Goal: Task Accomplishment & Management: Complete application form

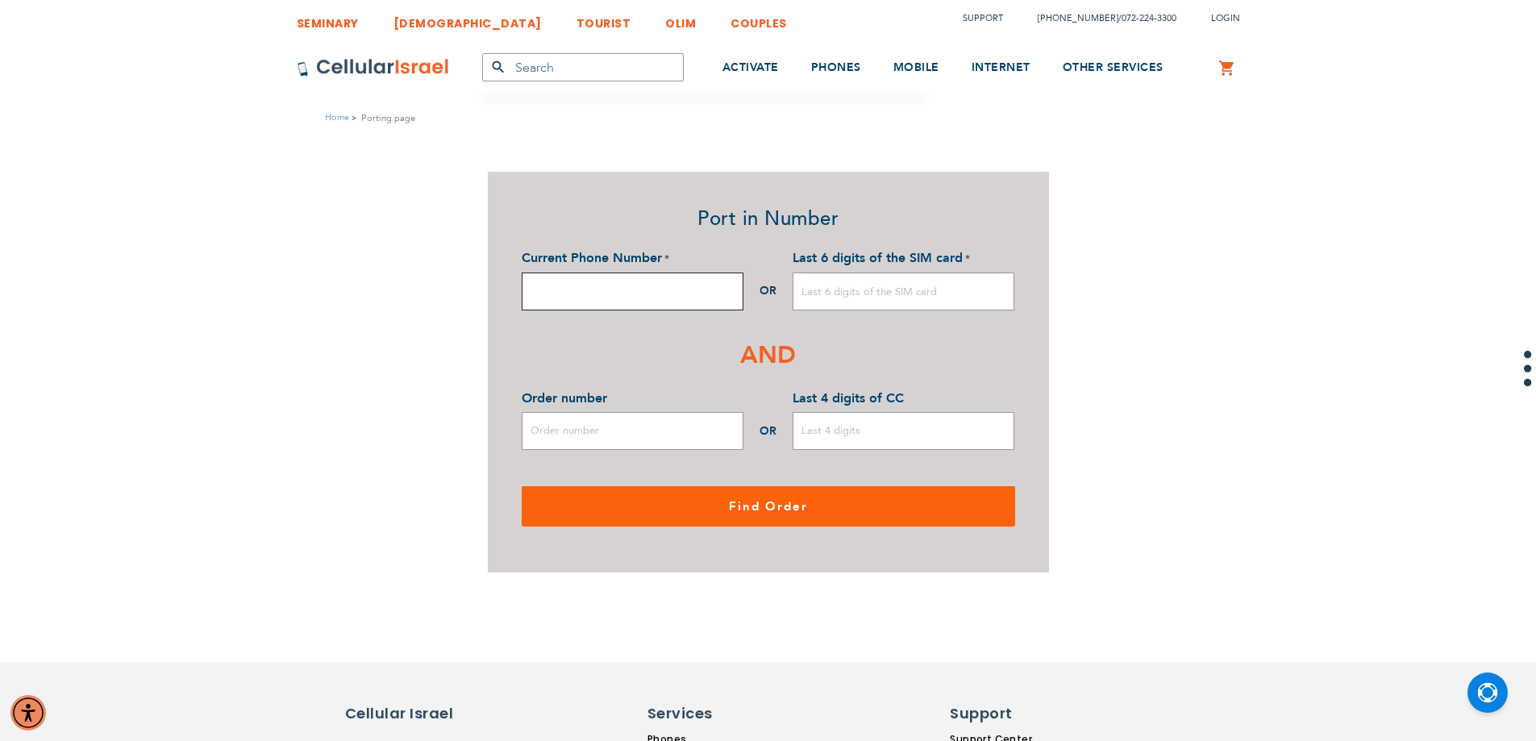
click at [647, 290] on input "Current Phone Number" at bounding box center [633, 292] width 222 height 38
click at [605, 433] on input "Order number" at bounding box center [633, 431] width 222 height 38
paste input "51000007556"
type input "51000007556"
click at [878, 433] on input "Last 4 digits of CC" at bounding box center [904, 431] width 222 height 38
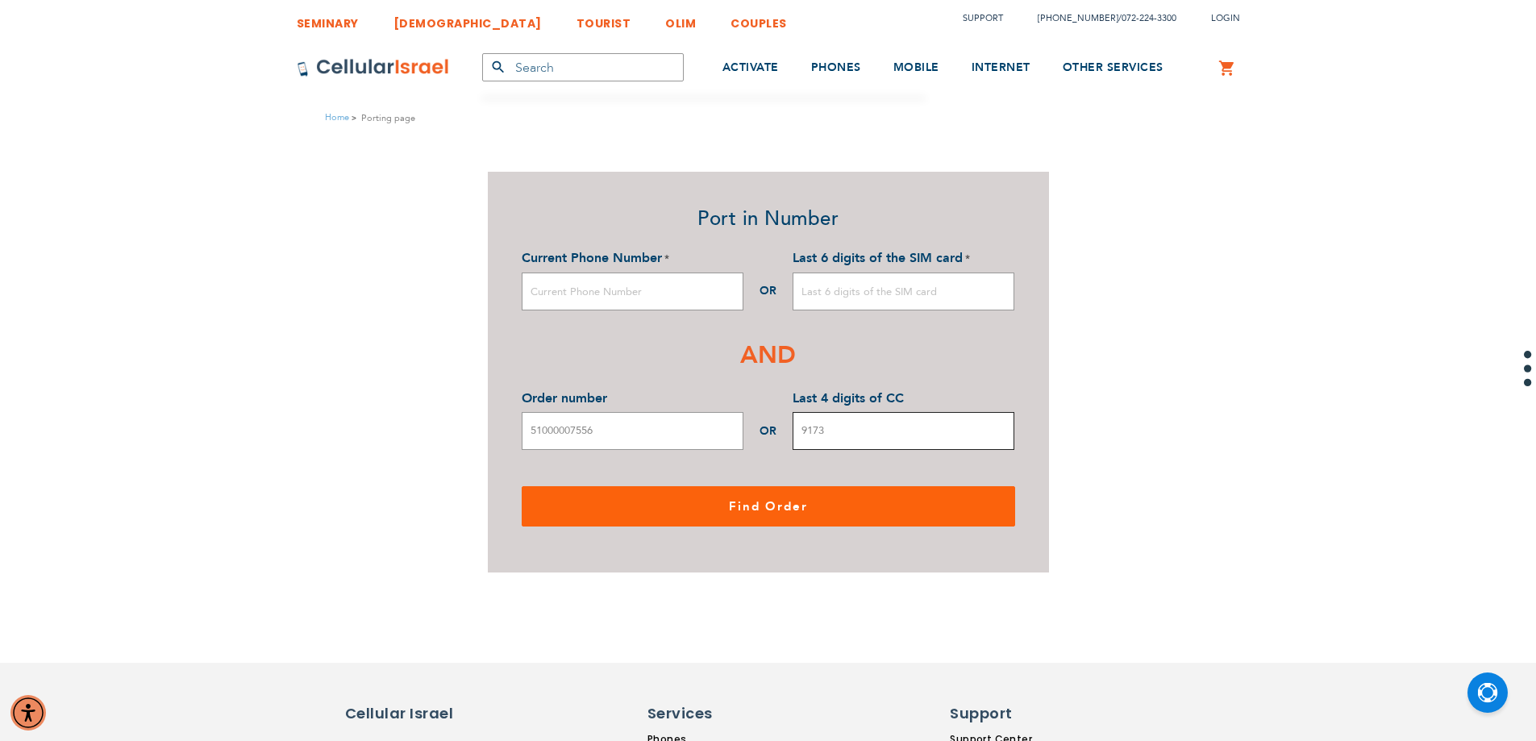
type input "9173"
click at [693, 303] on input "Current Phone Number" at bounding box center [633, 292] width 222 height 38
type input "0553235769"
click at [903, 305] on input "Last 6 digits of the SIM card" at bounding box center [904, 292] width 222 height 38
click at [796, 294] on input "3217" at bounding box center [904, 292] width 222 height 38
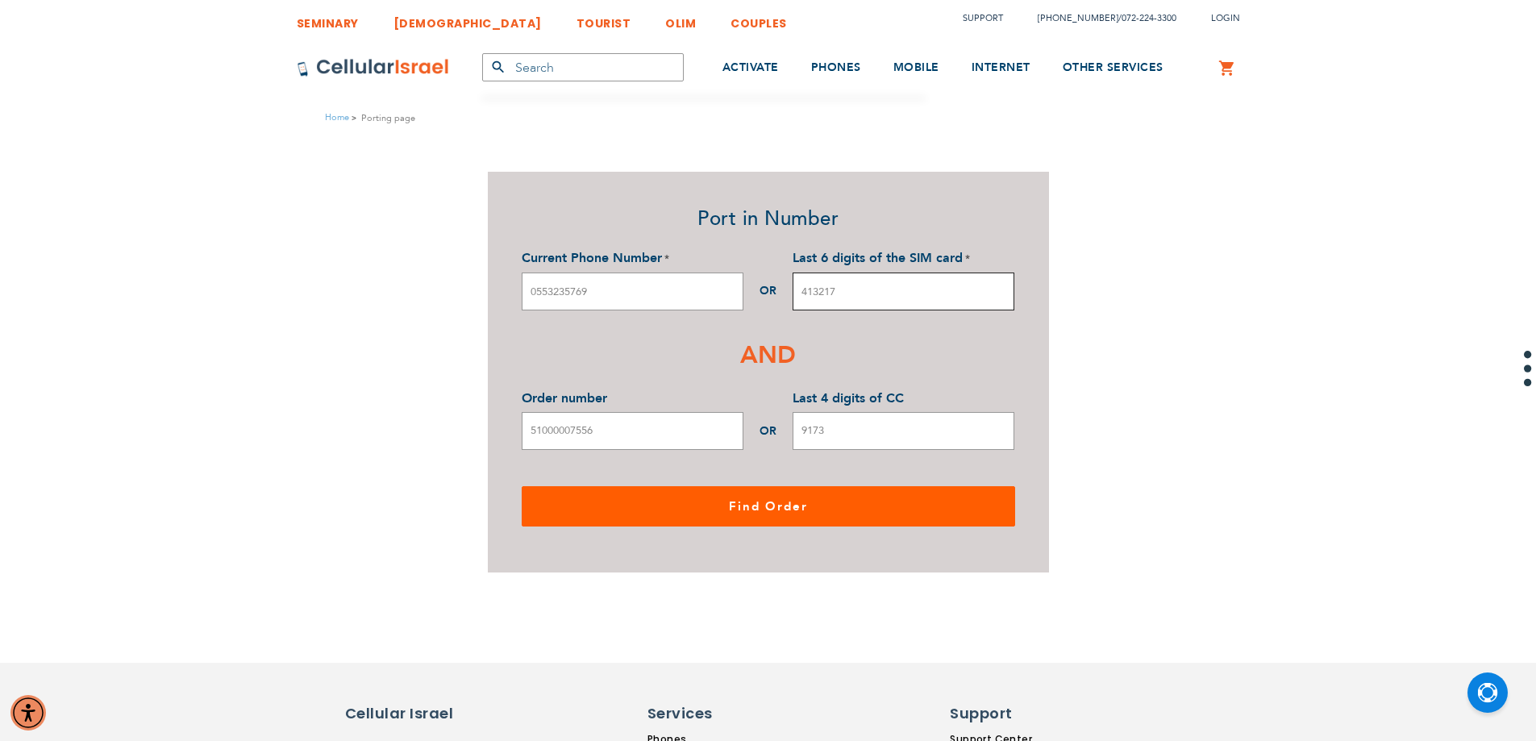
type input "413217"
click at [752, 513] on span "Find Order" at bounding box center [768, 506] width 79 height 16
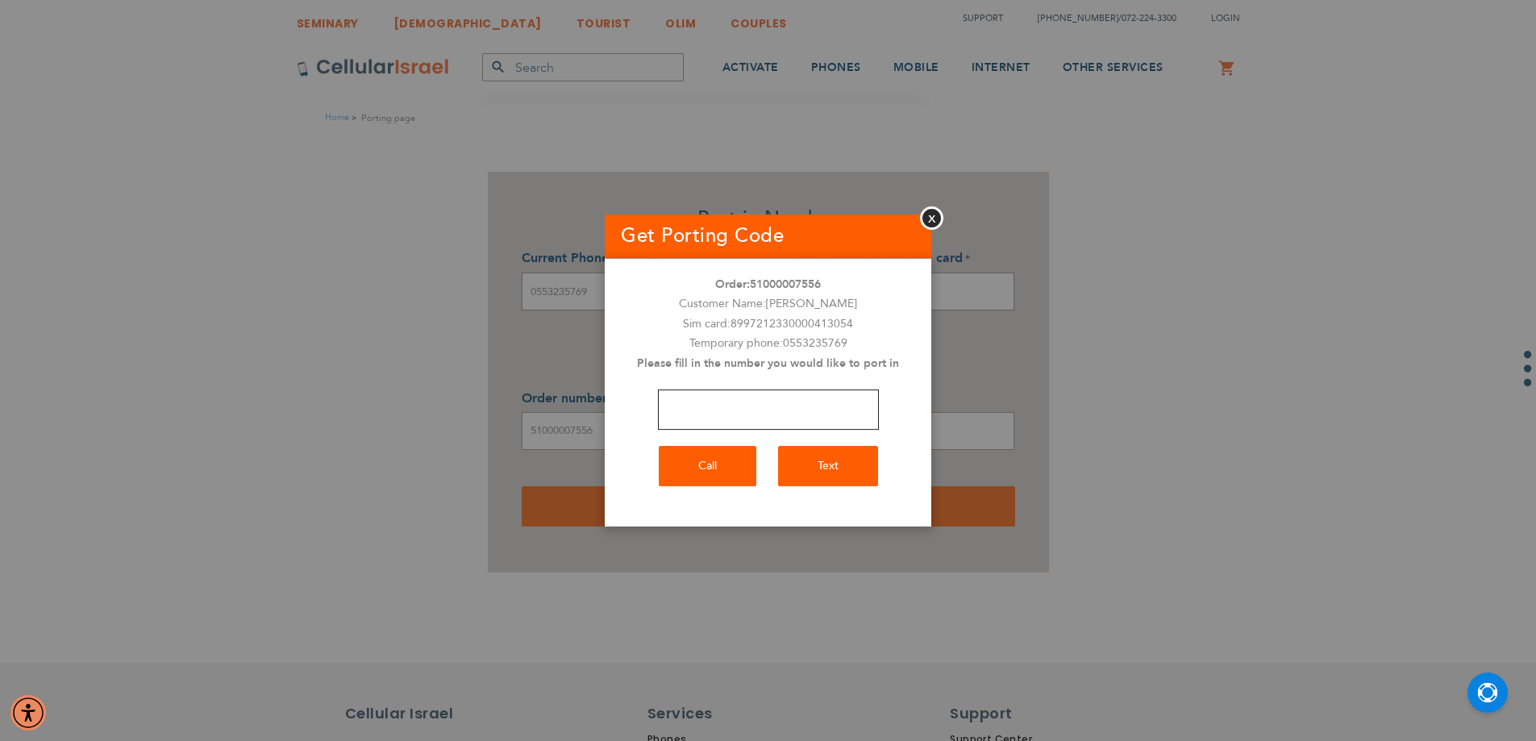
click at [815, 408] on input "number" at bounding box center [768, 409] width 221 height 40
type input "0527699455"
click at [735, 465] on button "Call" at bounding box center [708, 466] width 98 height 40
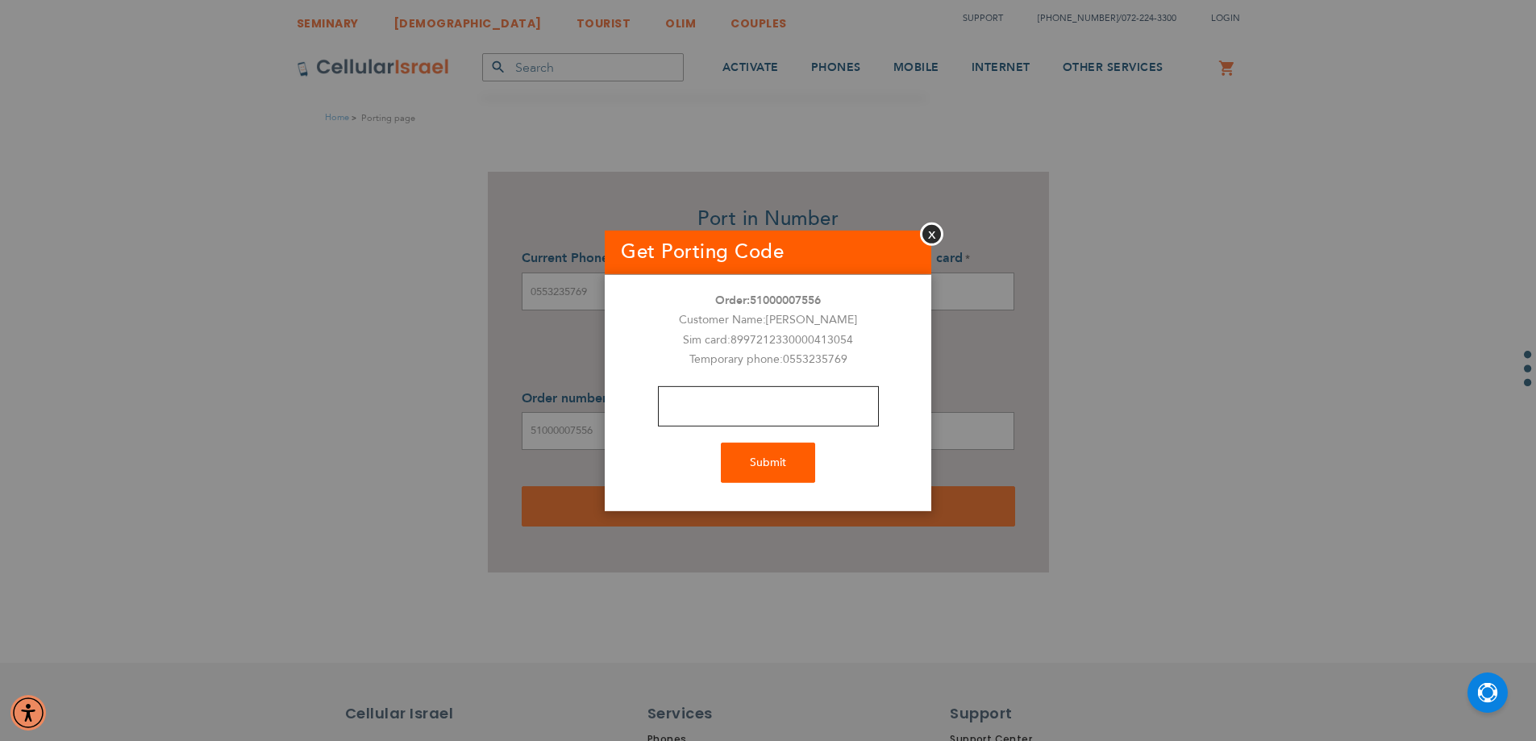
click at [733, 393] on input "text" at bounding box center [768, 406] width 221 height 40
type input "3198"
click at [768, 468] on button "Submit" at bounding box center [768, 463] width 94 height 40
click at [926, 233] on button "Close" at bounding box center [931, 233] width 23 height 23
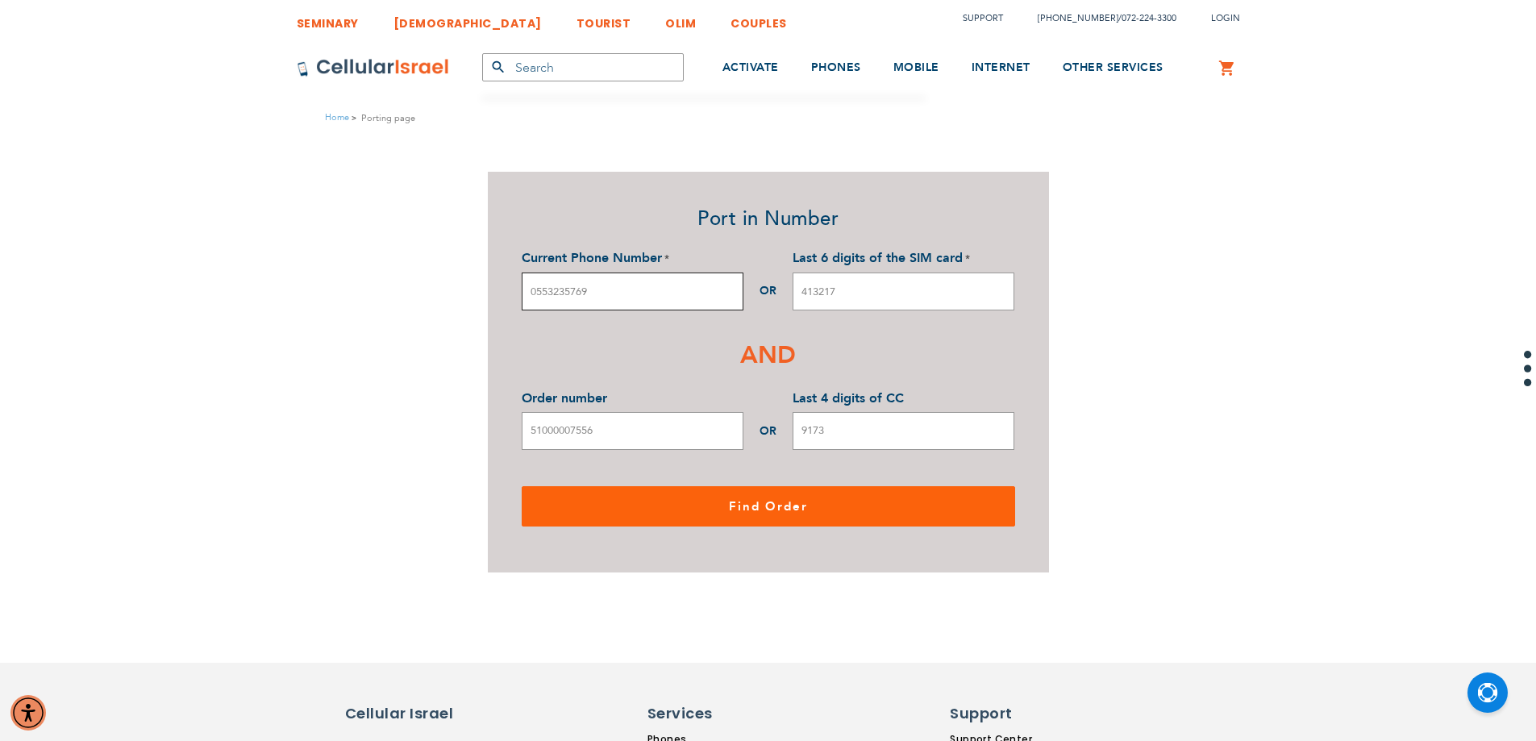
click at [611, 295] on input "0553235769" at bounding box center [633, 292] width 222 height 38
type input "0"
paste input "0553235769"
type input "0553235769"
click at [910, 293] on input "413217" at bounding box center [904, 292] width 222 height 38
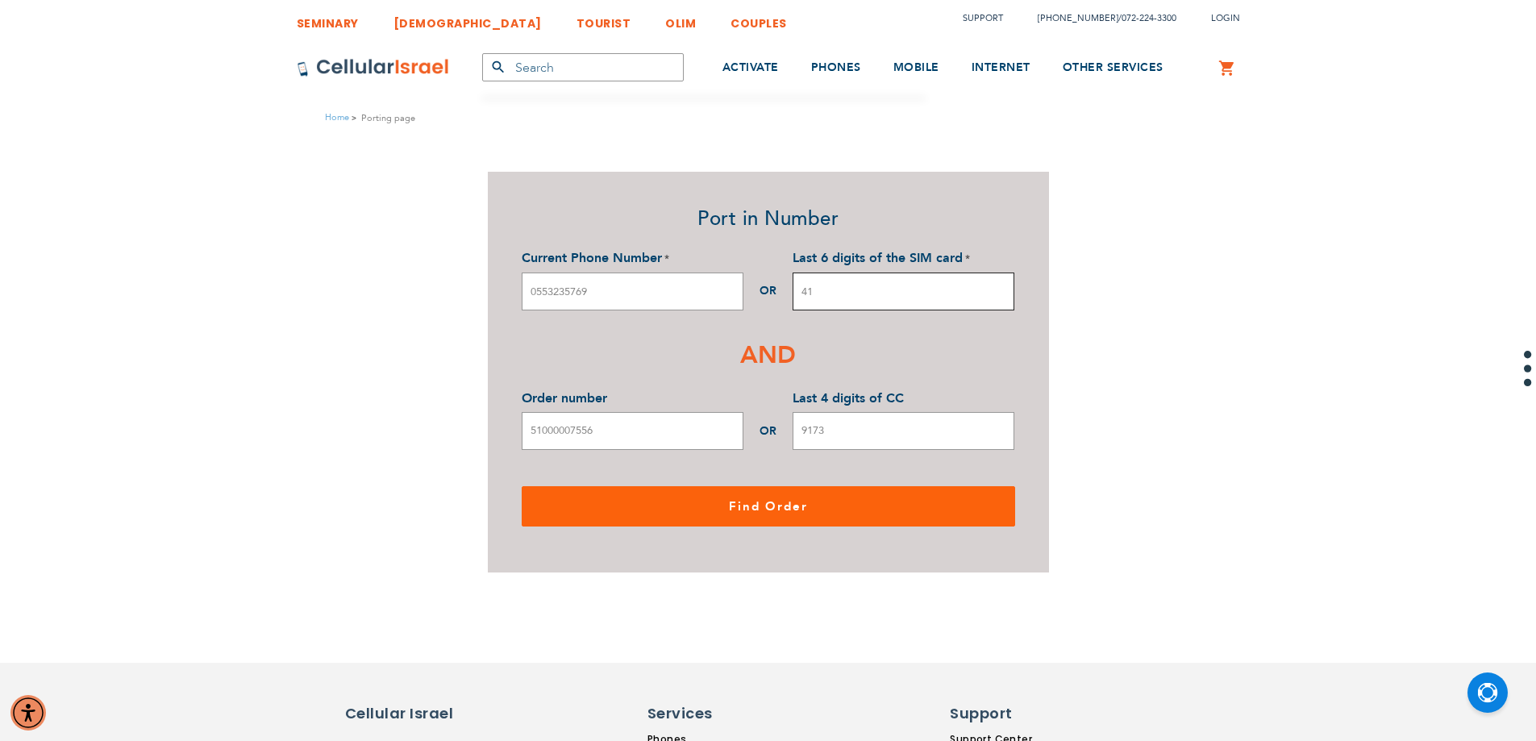
type input "4"
type input "413054"
click at [749, 510] on span "Find Order" at bounding box center [768, 506] width 79 height 16
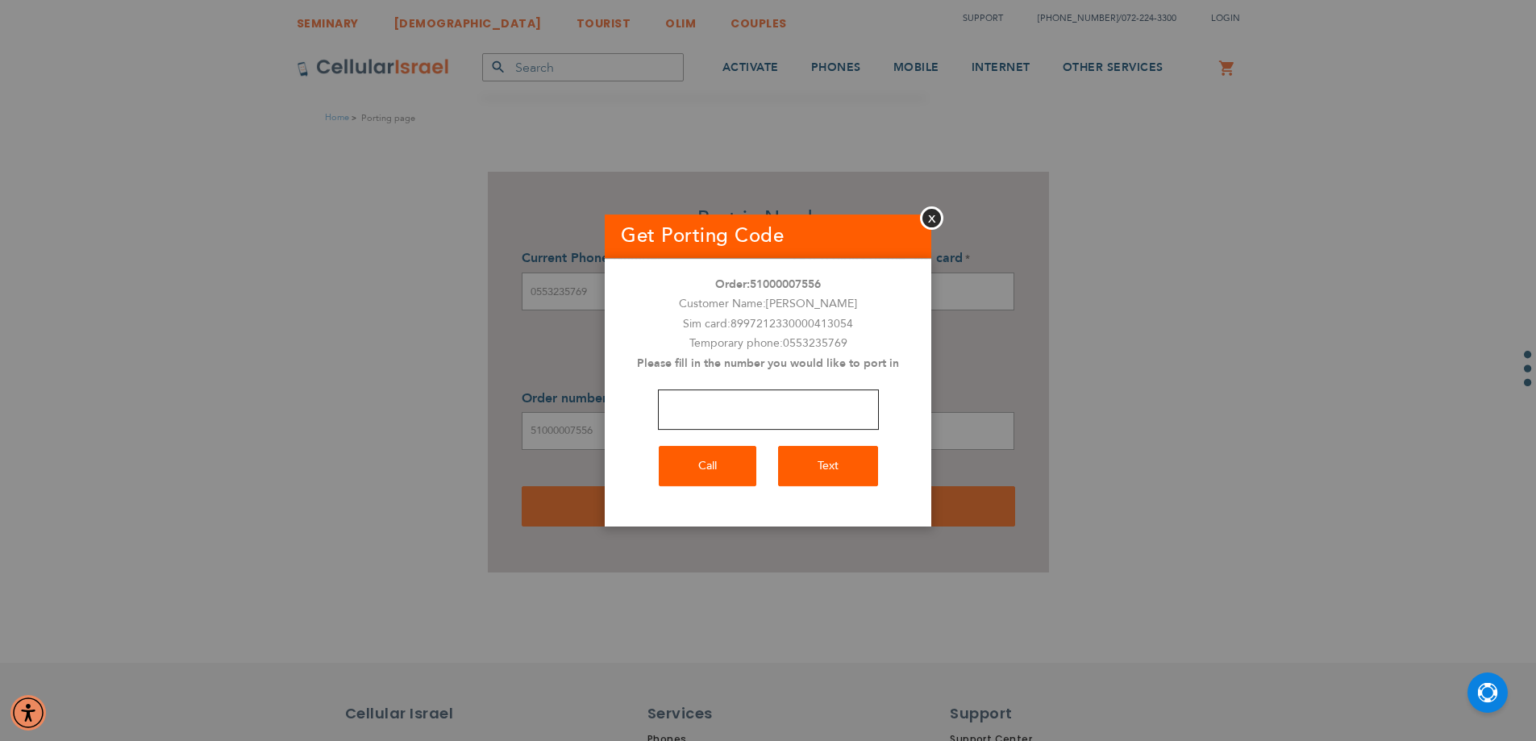
click at [751, 414] on input "number" at bounding box center [768, 409] width 221 height 40
type input "0583299455"
click at [703, 467] on button "Call" at bounding box center [708, 466] width 98 height 40
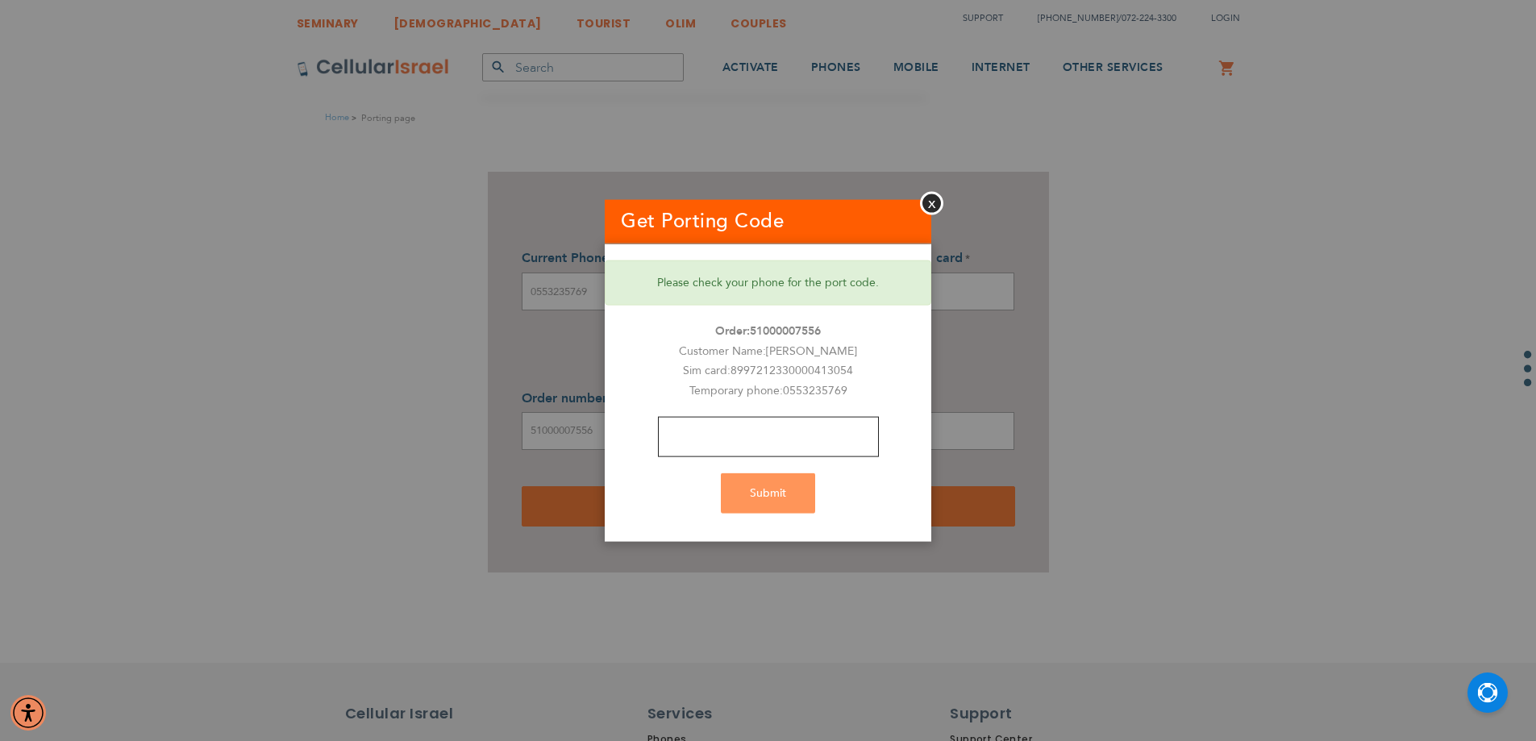
click at [732, 449] on input "text" at bounding box center [768, 437] width 221 height 40
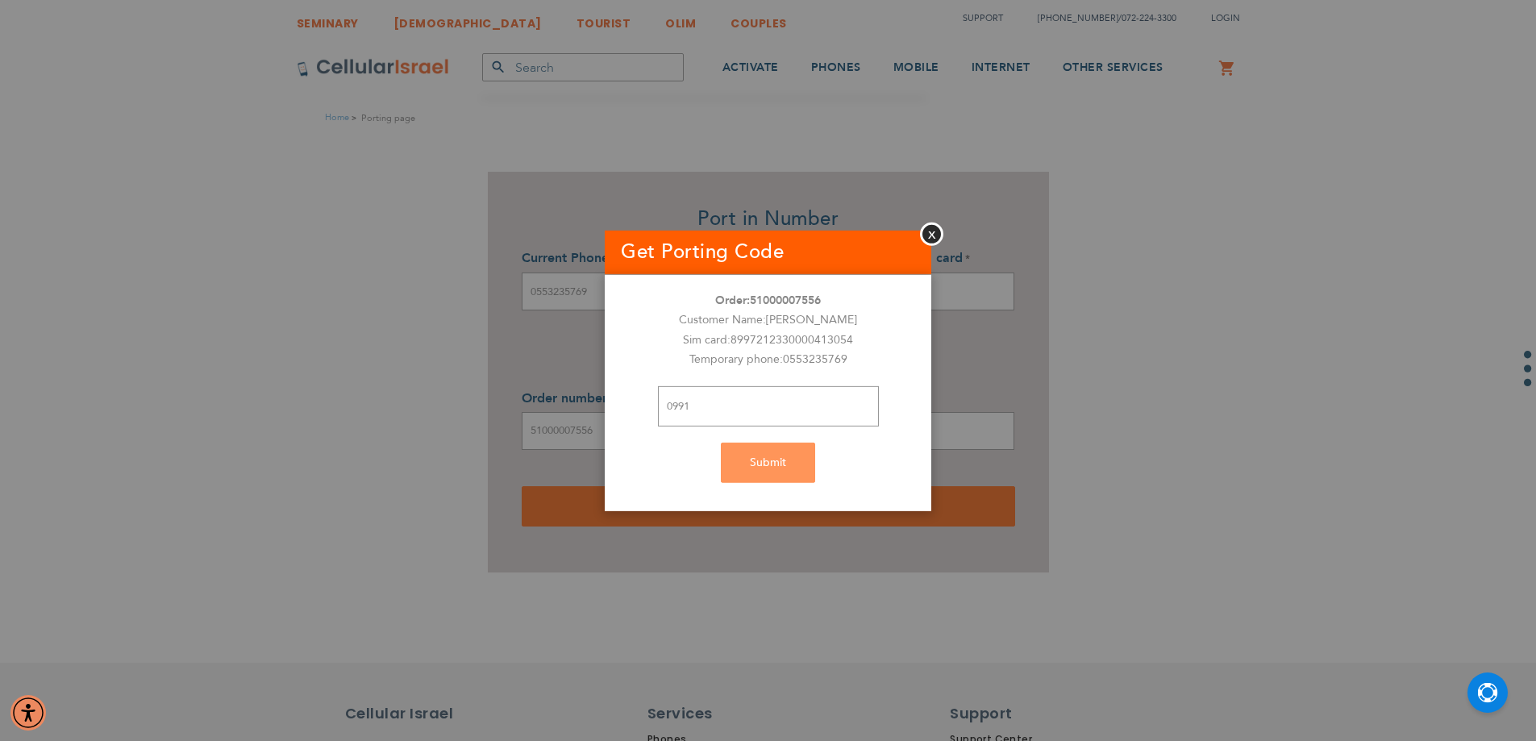
click at [747, 464] on div "Submit" at bounding box center [768, 463] width 327 height 40
click at [742, 406] on input "0991" at bounding box center [768, 406] width 221 height 40
click at [751, 467] on div "Submit" at bounding box center [768, 463] width 327 height 40
click at [791, 404] on input "0991" at bounding box center [768, 406] width 221 height 40
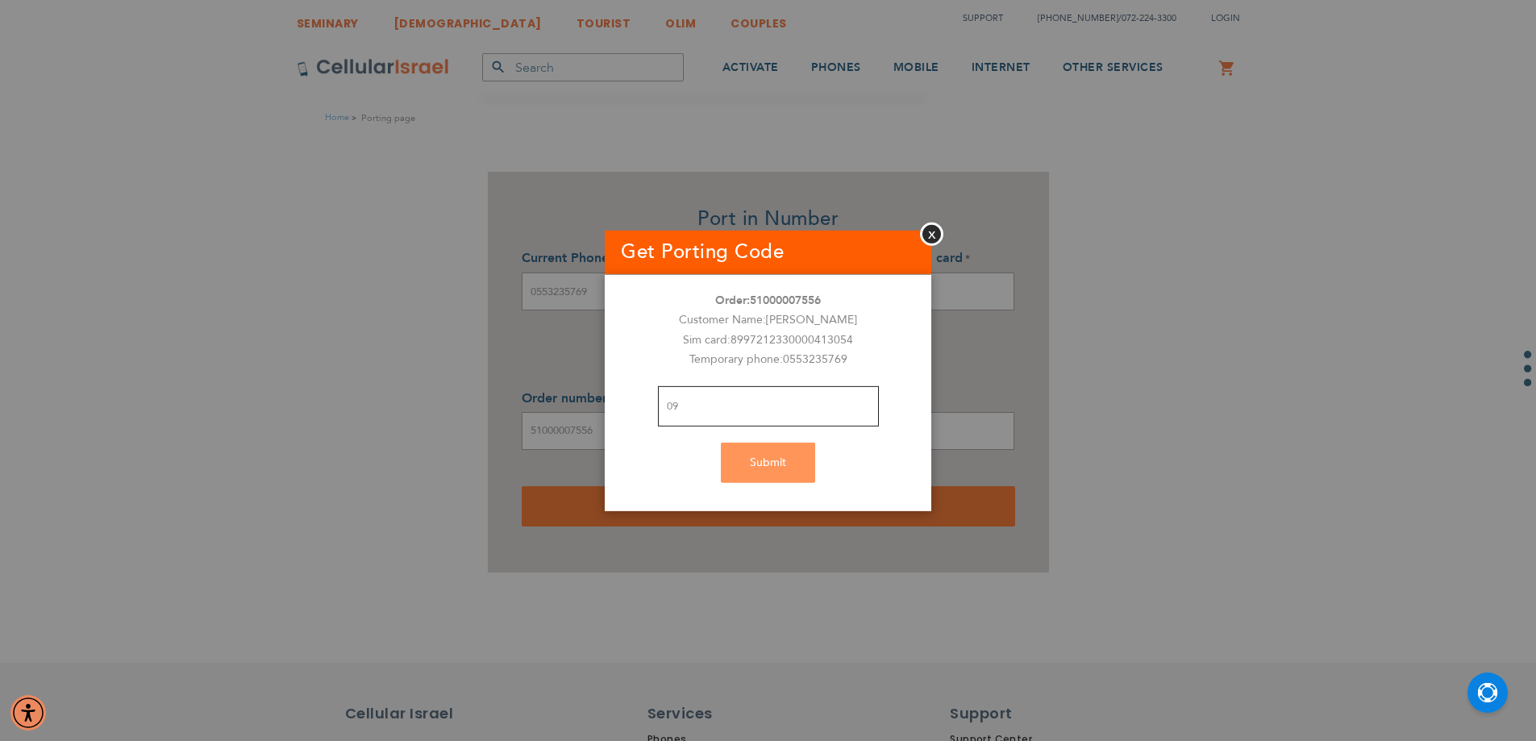
type input "0"
type input "0991"
click at [780, 472] on div "Submit" at bounding box center [768, 463] width 327 height 40
click at [930, 236] on button "Close" at bounding box center [931, 233] width 23 height 23
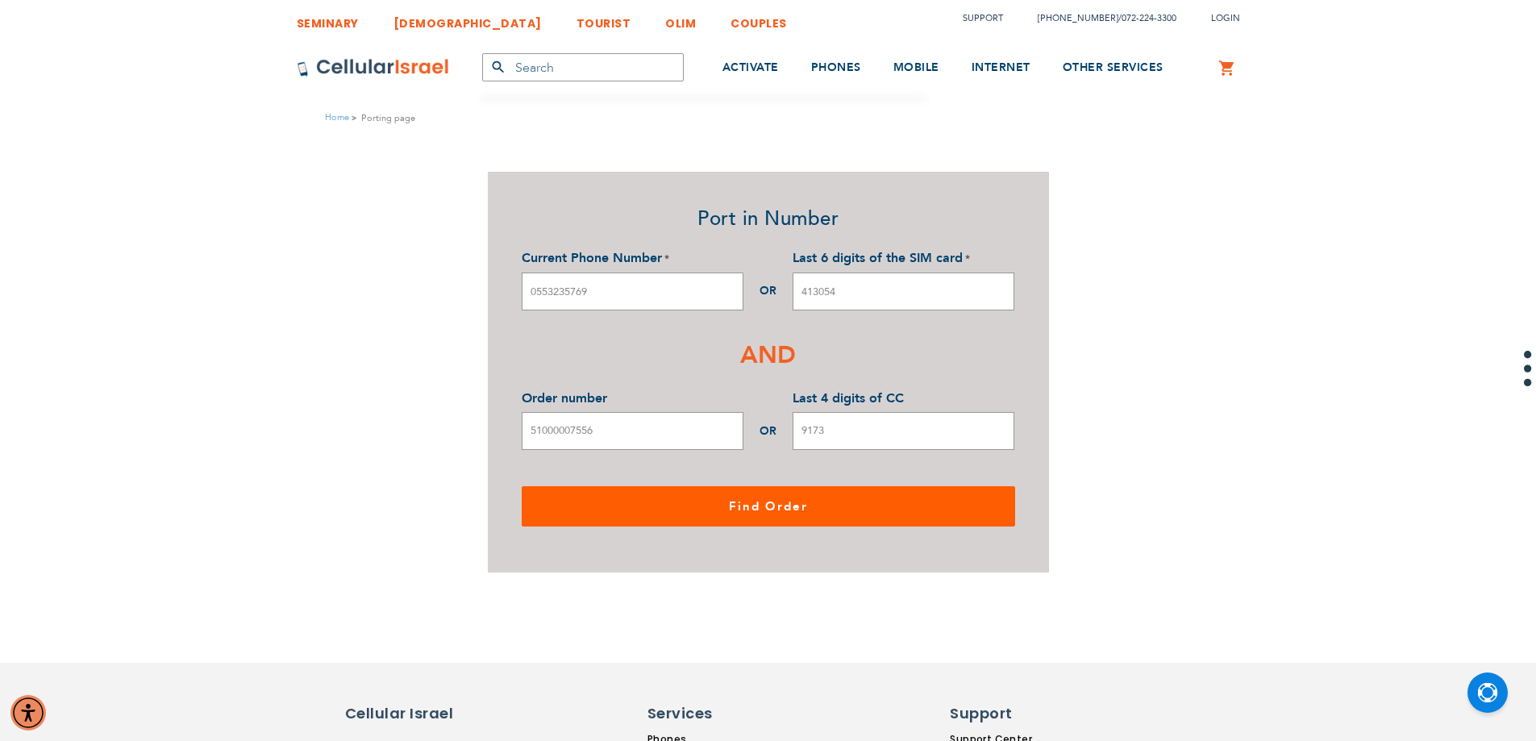
click at [739, 504] on span "Find Order" at bounding box center [768, 506] width 79 height 16
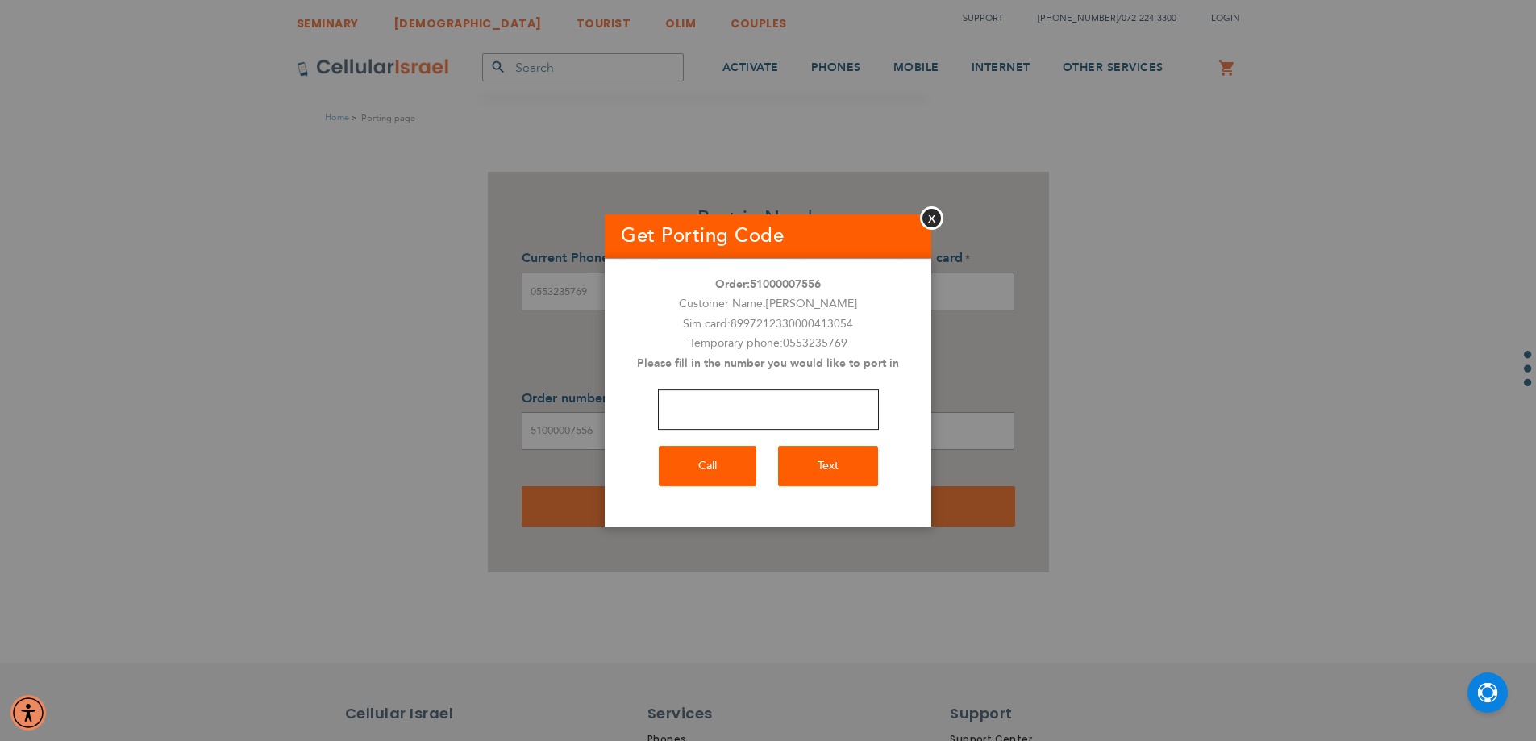
click at [712, 412] on input "number" at bounding box center [768, 409] width 221 height 40
click at [720, 459] on button "Call" at bounding box center [708, 466] width 98 height 40
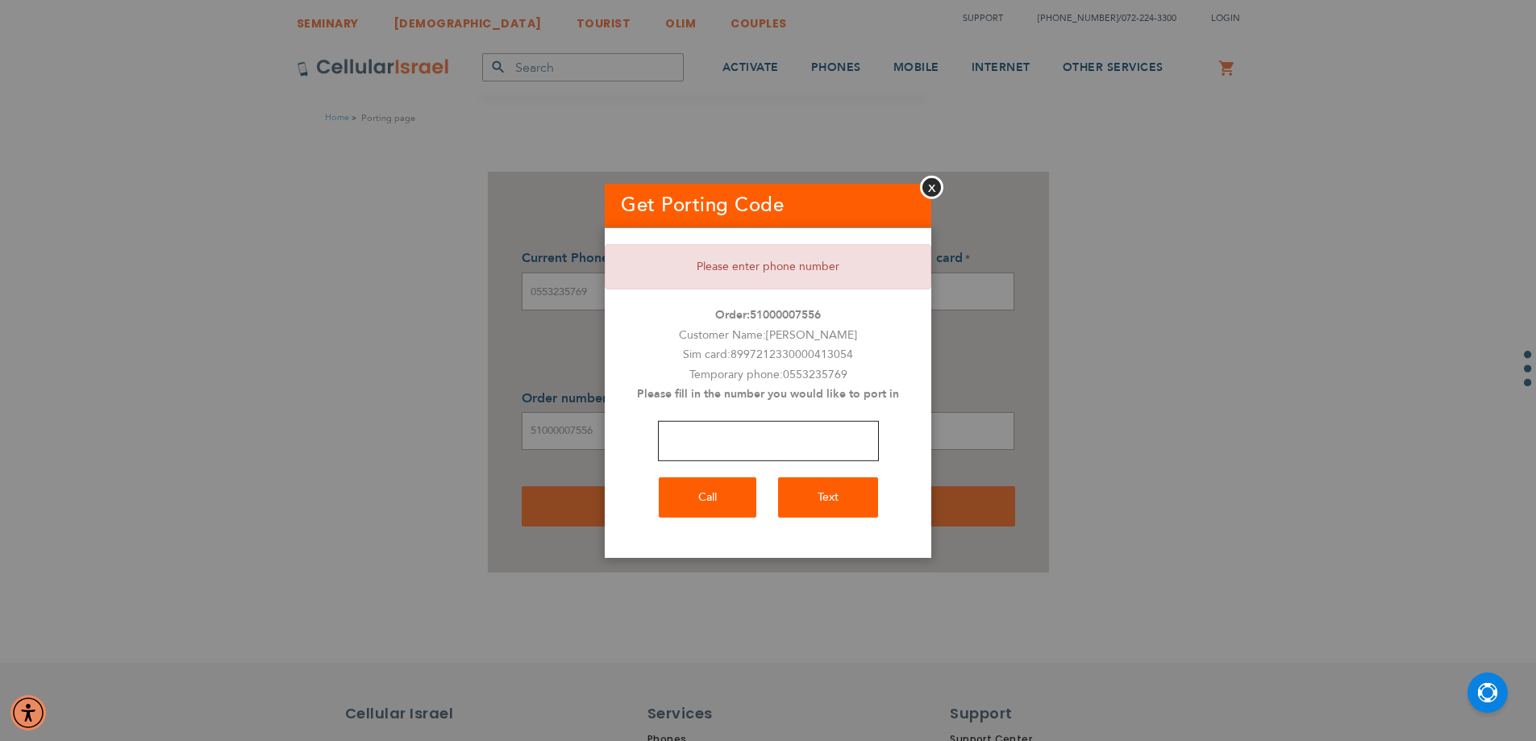
click at [722, 440] on input "number" at bounding box center [768, 441] width 221 height 40
type input "0583299455"
click at [708, 495] on button "Call" at bounding box center [708, 497] width 98 height 40
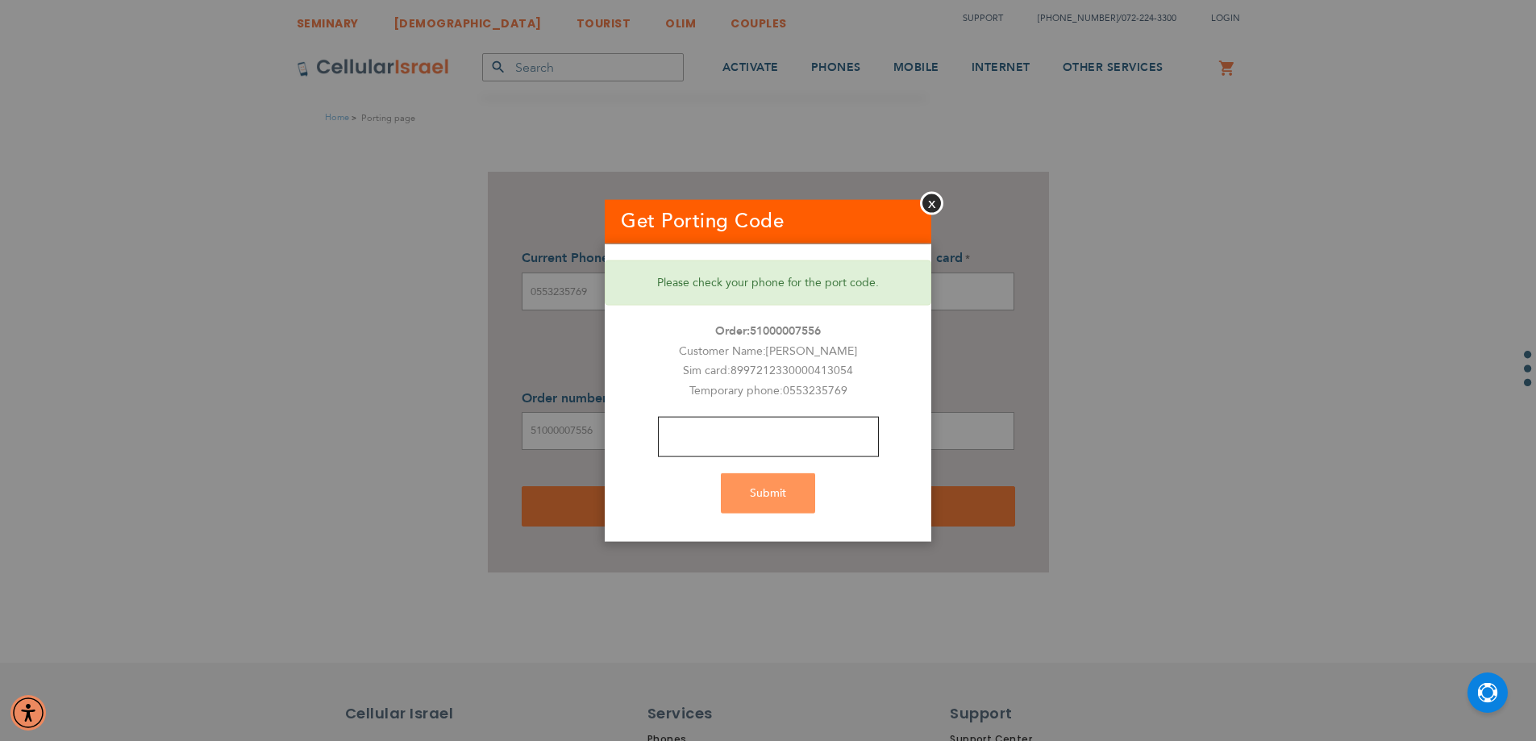
click at [752, 438] on input "text" at bounding box center [768, 437] width 221 height 40
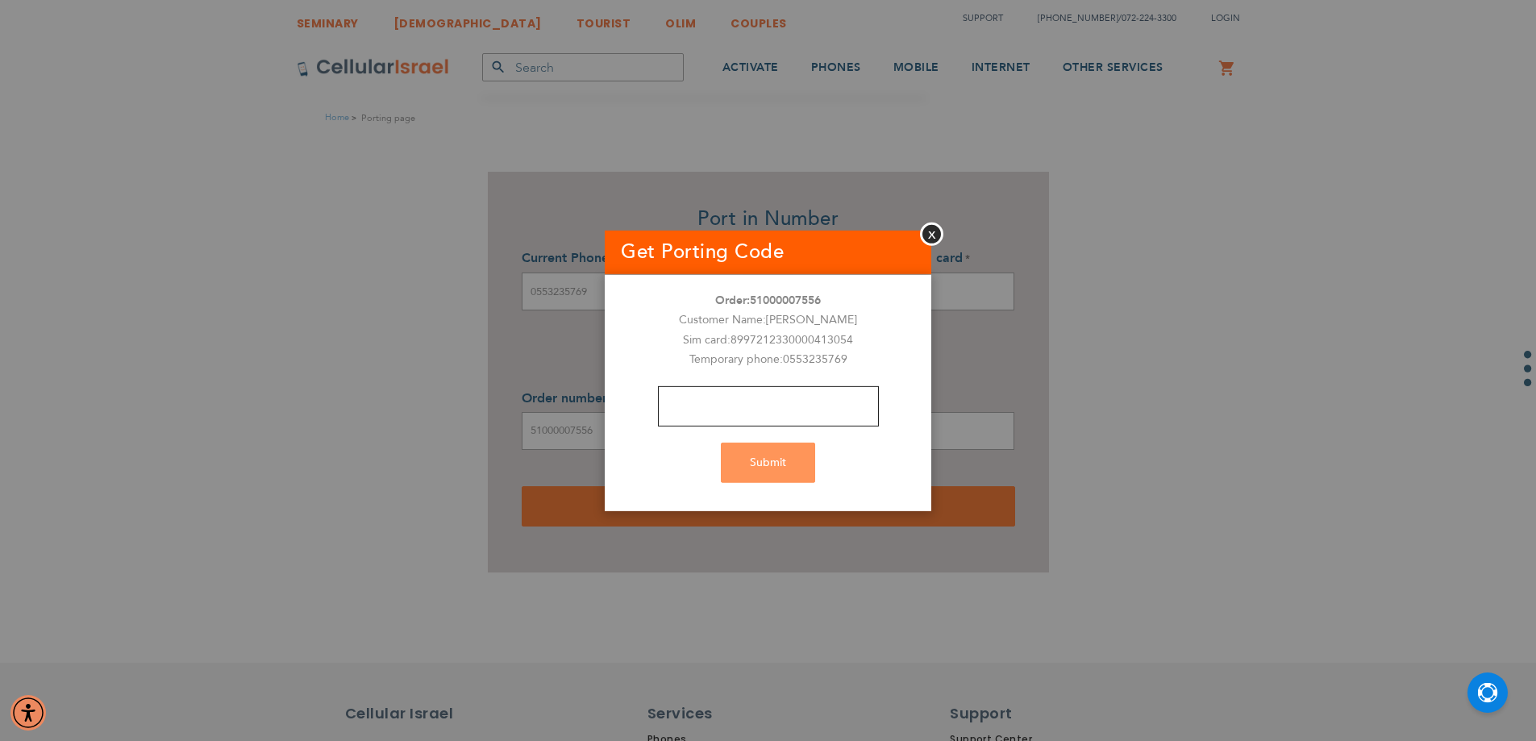
click at [755, 413] on input "text" at bounding box center [768, 406] width 221 height 40
click at [770, 404] on input "text" at bounding box center [768, 406] width 221 height 40
click at [754, 463] on div "Submit" at bounding box center [768, 463] width 327 height 40
click at [760, 467] on div "Submit" at bounding box center [768, 463] width 327 height 40
click at [761, 464] on div "Submit" at bounding box center [768, 463] width 327 height 40
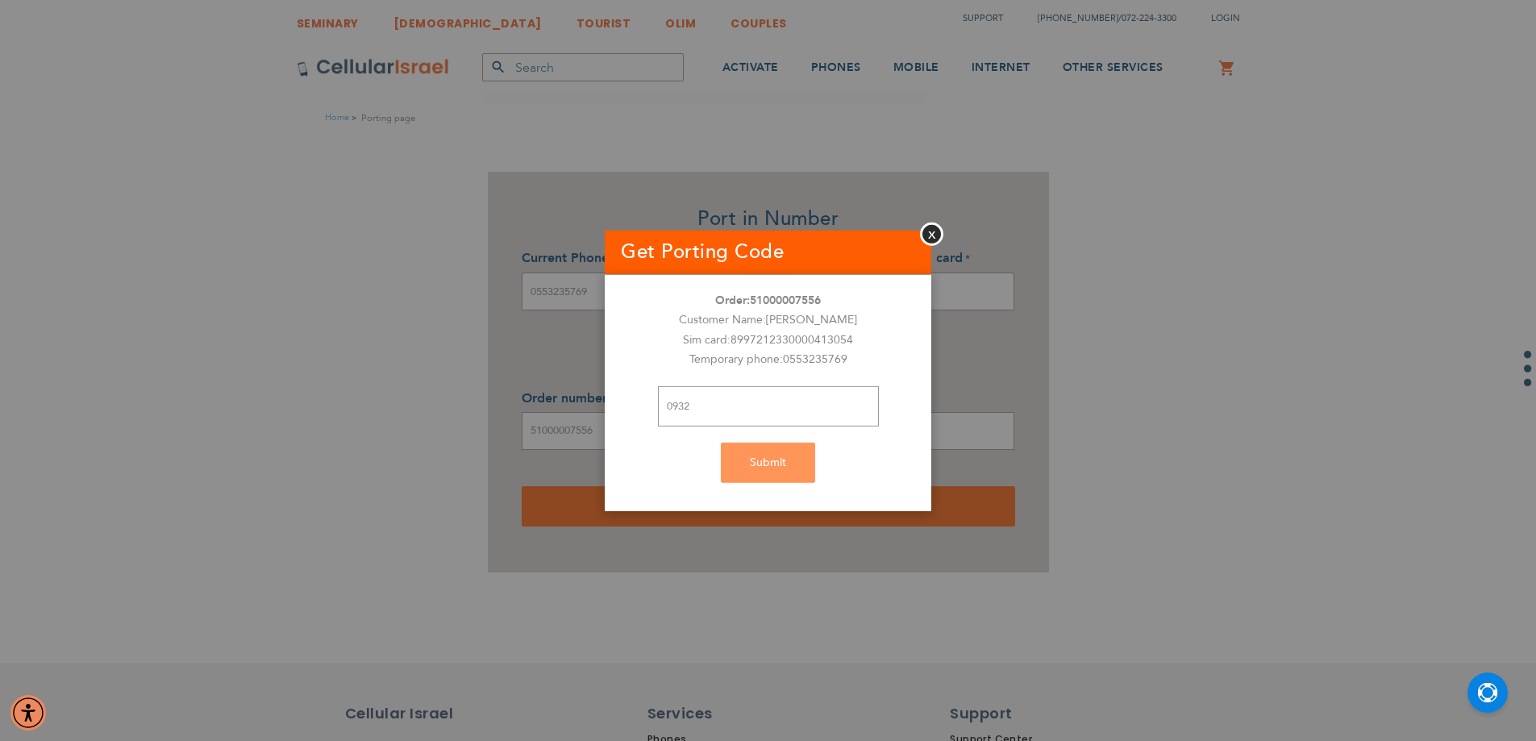
click at [802, 456] on div "Submit" at bounding box center [768, 463] width 327 height 40
drag, startPoint x: 726, startPoint y: 473, endPoint x: 797, endPoint y: 462, distance: 71.1
click at [797, 462] on div "Submit" at bounding box center [768, 463] width 327 height 40
click at [790, 465] on div "Submit" at bounding box center [768, 463] width 327 height 40
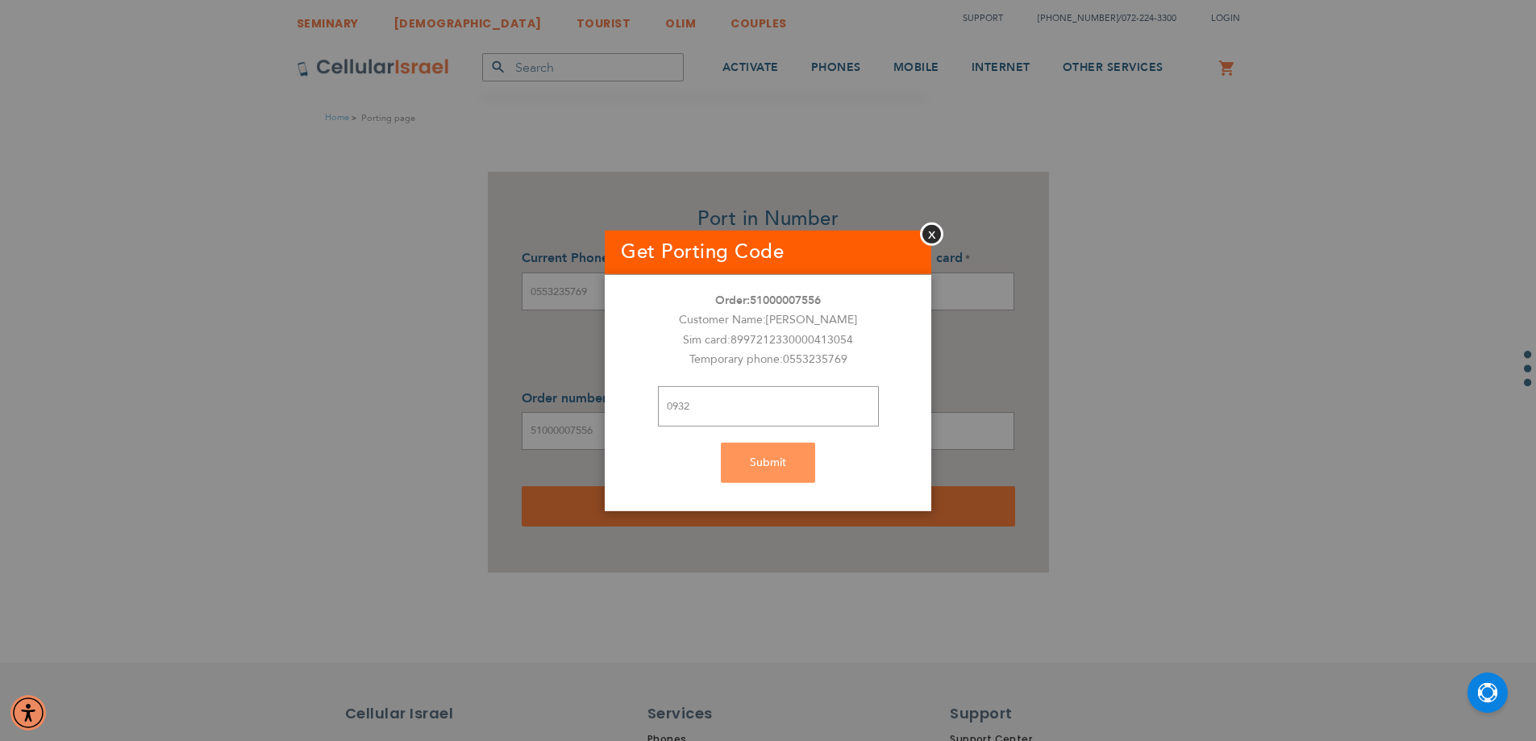
click at [790, 467] on div "Submit" at bounding box center [768, 463] width 327 height 40
click at [793, 469] on div "Submit" at bounding box center [768, 463] width 327 height 40
click at [713, 413] on input "0932" at bounding box center [768, 406] width 221 height 40
type input "0"
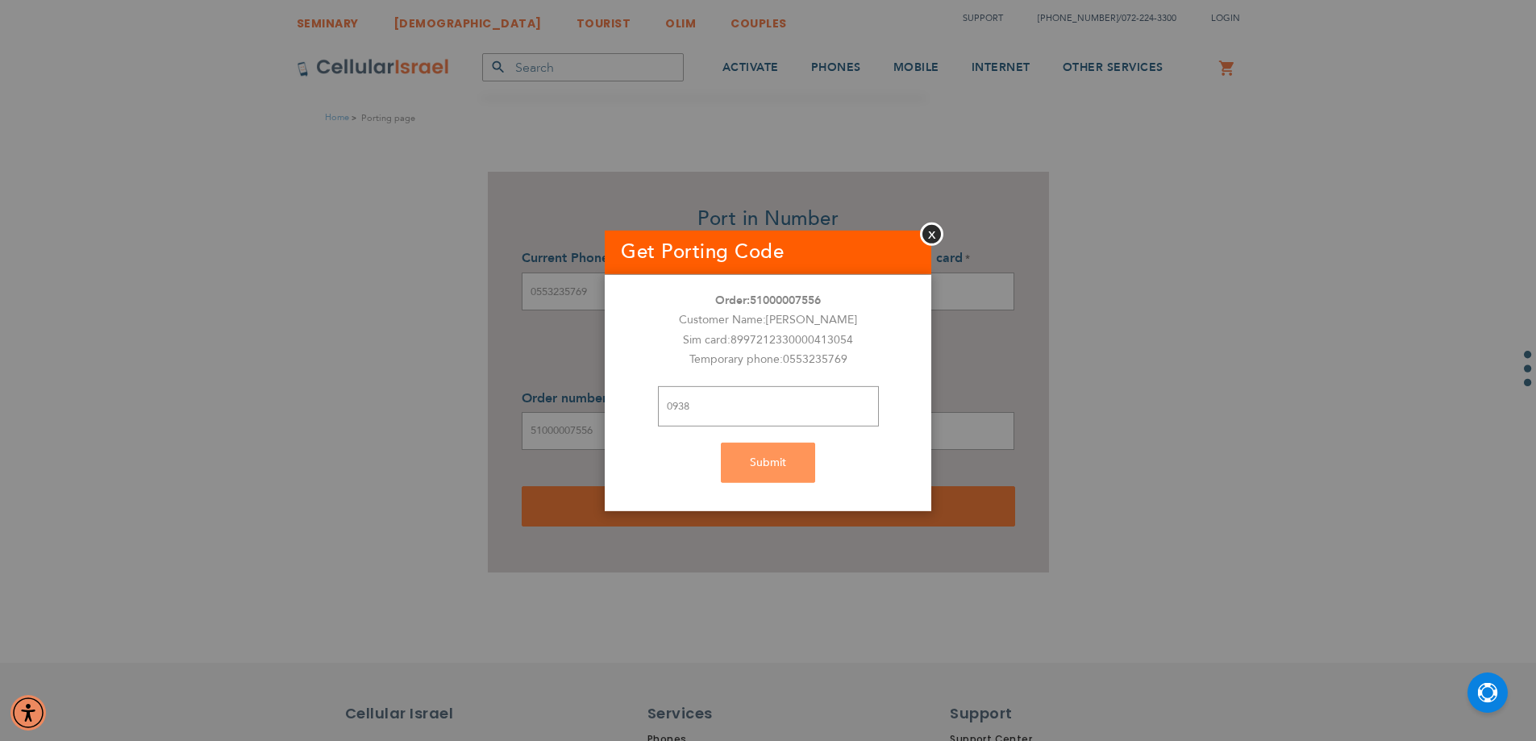
click at [756, 475] on div "Submit" at bounding box center [768, 463] width 327 height 40
click at [736, 406] on input "0938" at bounding box center [768, 406] width 221 height 40
click at [758, 464] on div "Submit" at bounding box center [768, 463] width 327 height 40
click at [758, 465] on div "Submit" at bounding box center [768, 463] width 327 height 40
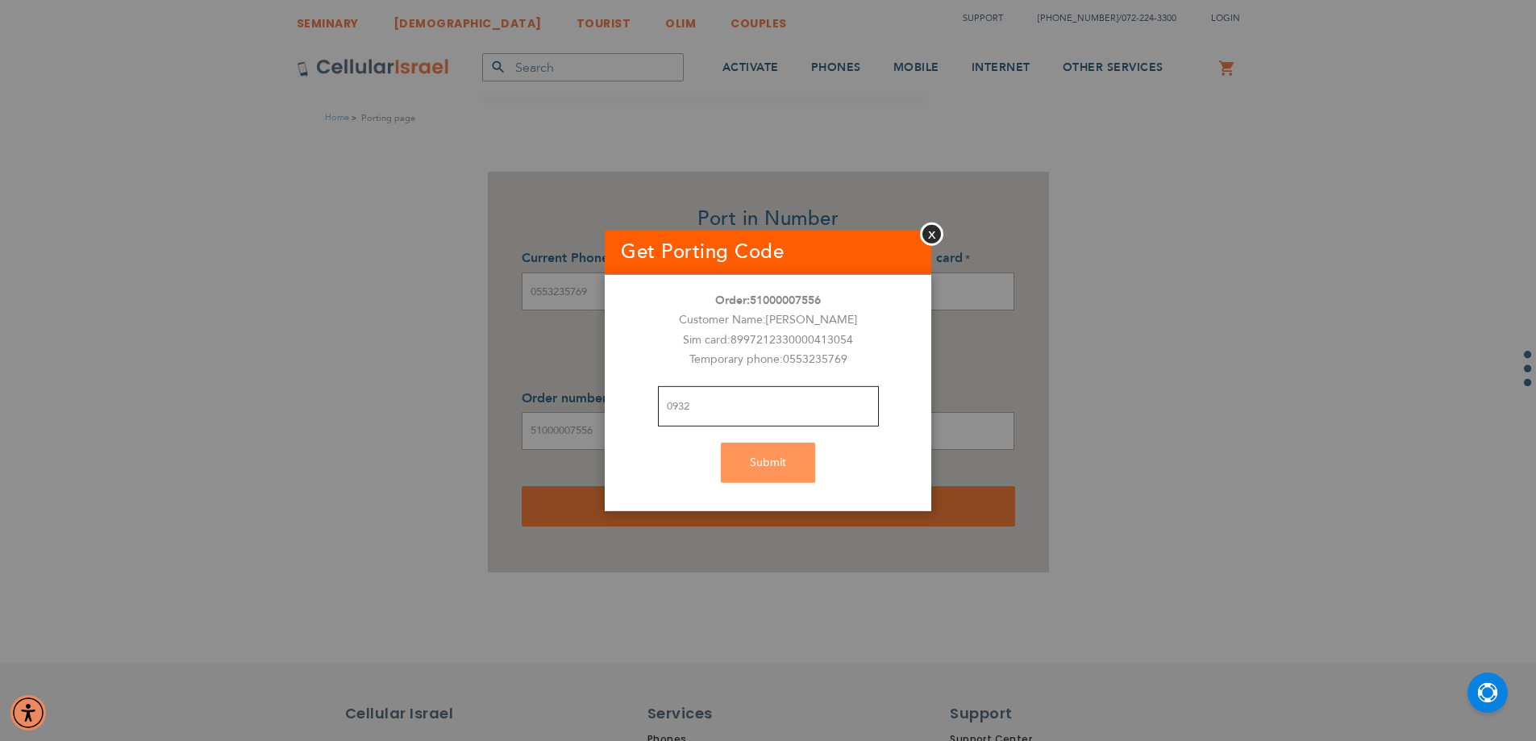
click at [724, 401] on input "0932" at bounding box center [768, 406] width 221 height 40
type input "0"
type input "0932"
click at [930, 237] on button "Close" at bounding box center [931, 233] width 23 height 23
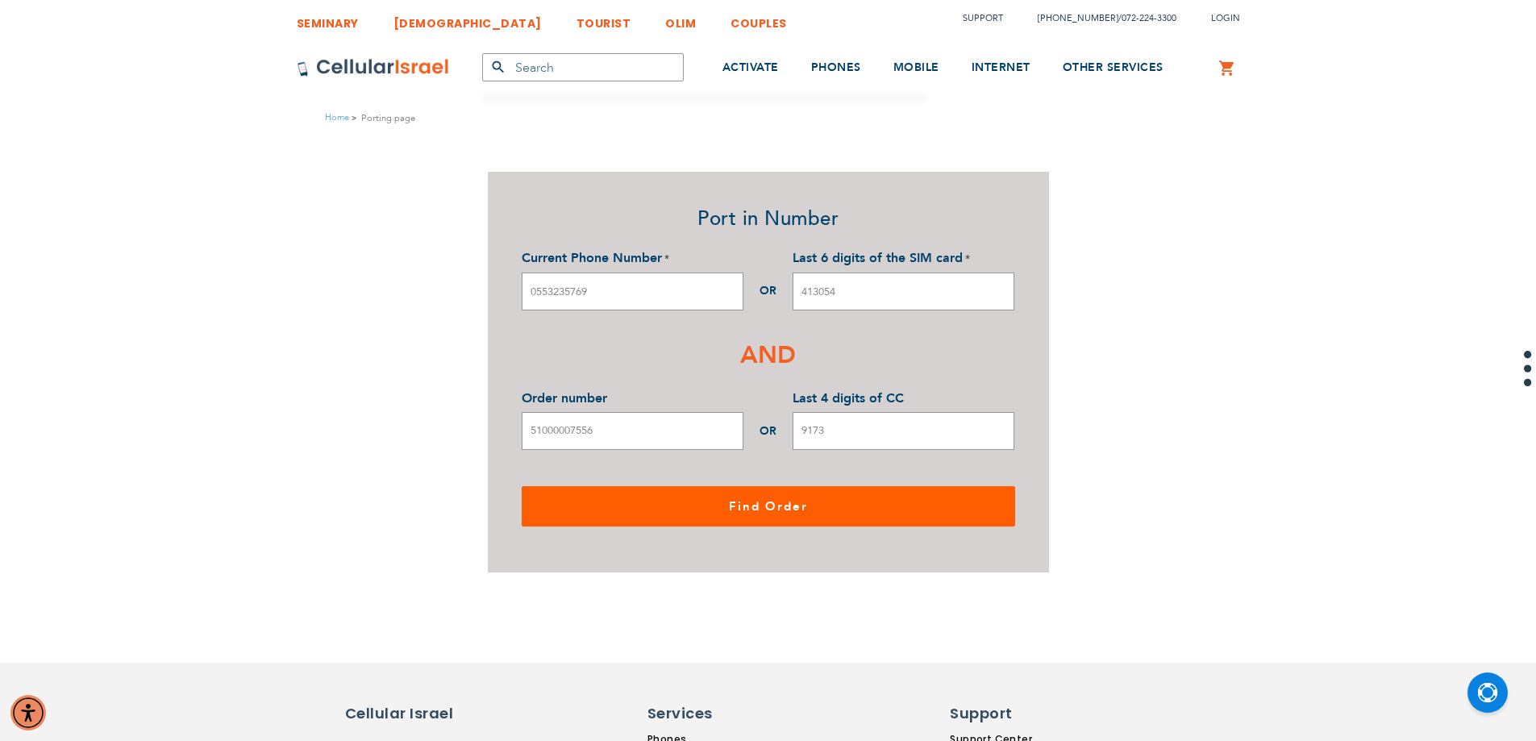
click at [762, 513] on span "Find Order" at bounding box center [768, 506] width 79 height 16
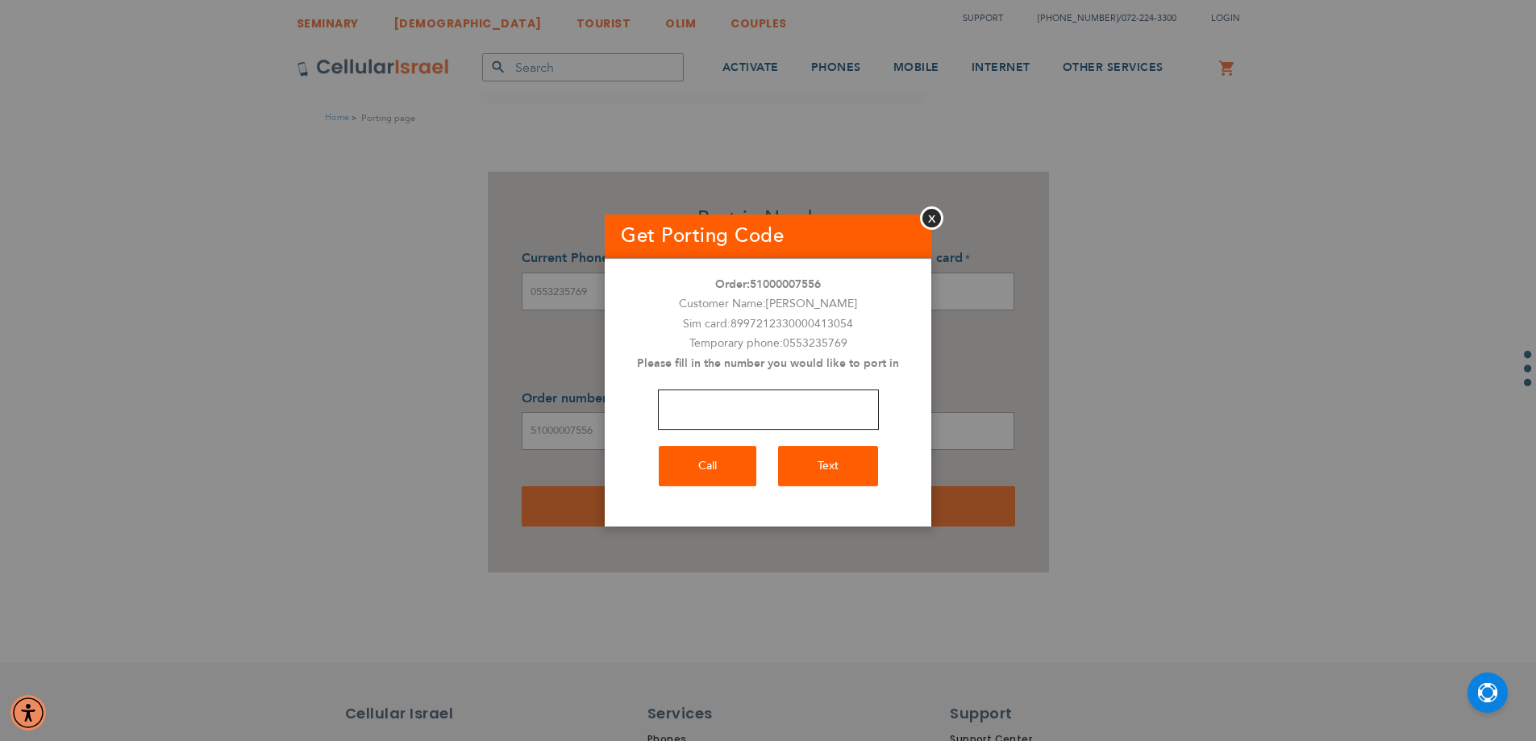
click at [745, 414] on input "number" at bounding box center [768, 409] width 221 height 40
type input "0583299455"
click at [693, 454] on button "Call" at bounding box center [708, 466] width 98 height 40
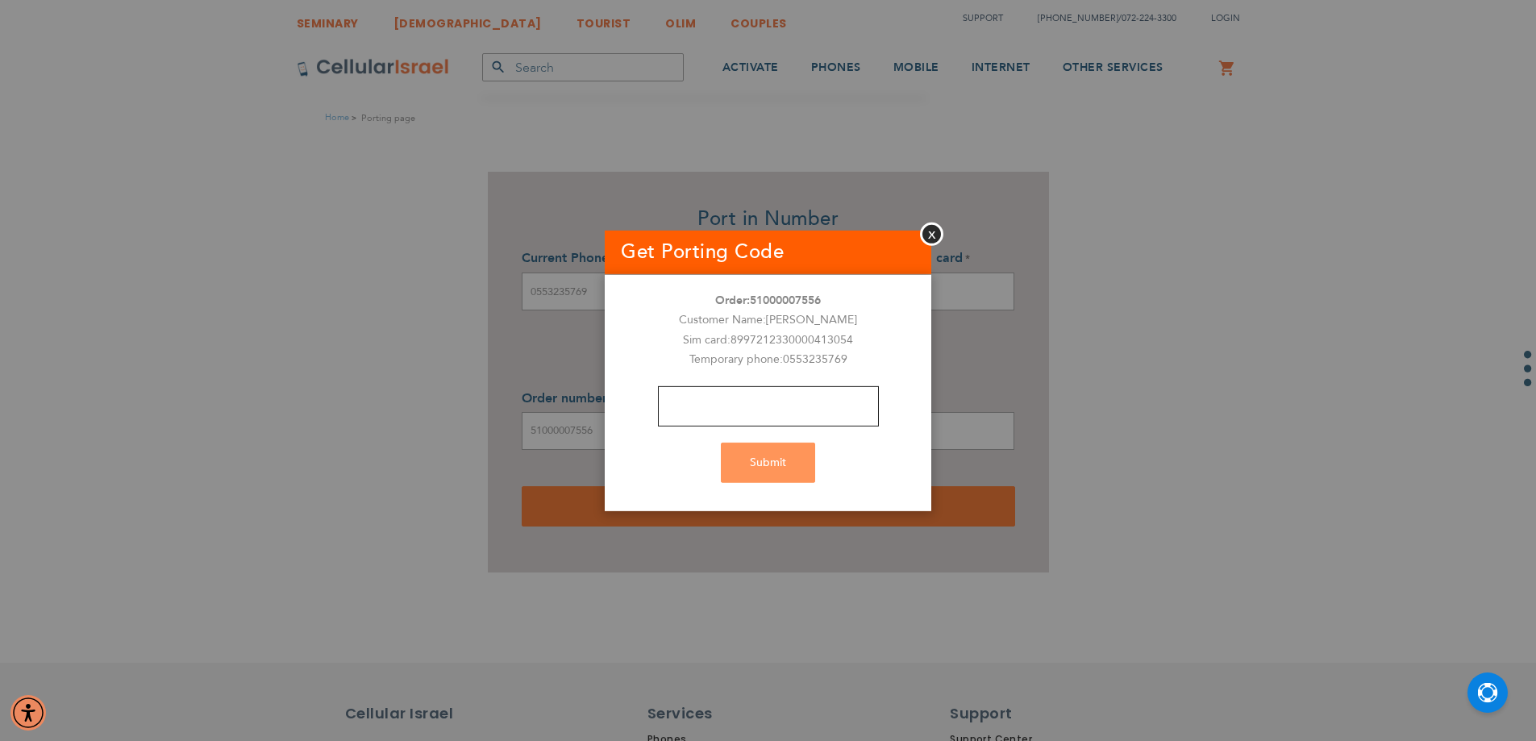
click at [733, 404] on input "text" at bounding box center [768, 406] width 221 height 40
type input "4277"
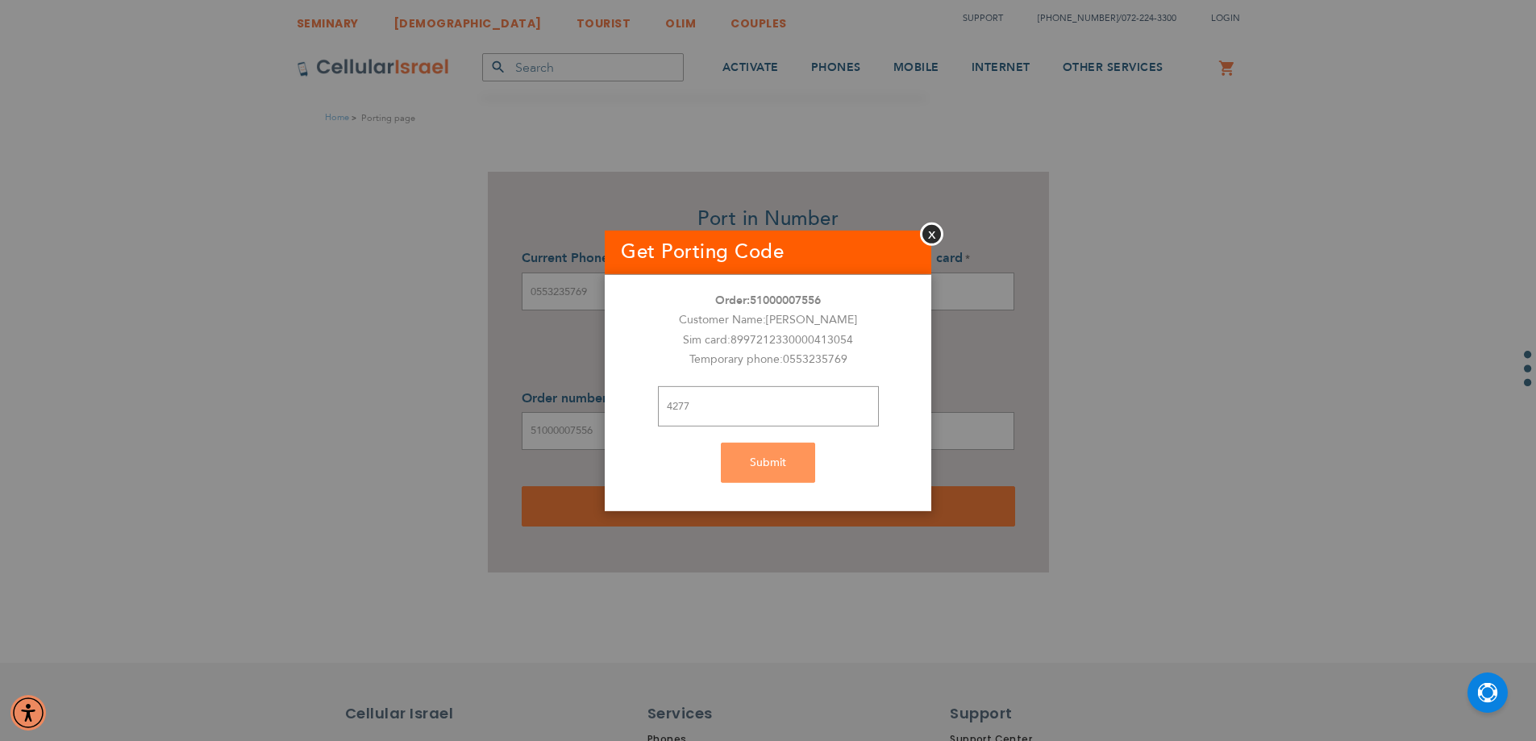
click at [764, 464] on div "Submit" at bounding box center [768, 463] width 327 height 40
click at [796, 466] on div "Submit" at bounding box center [768, 463] width 327 height 40
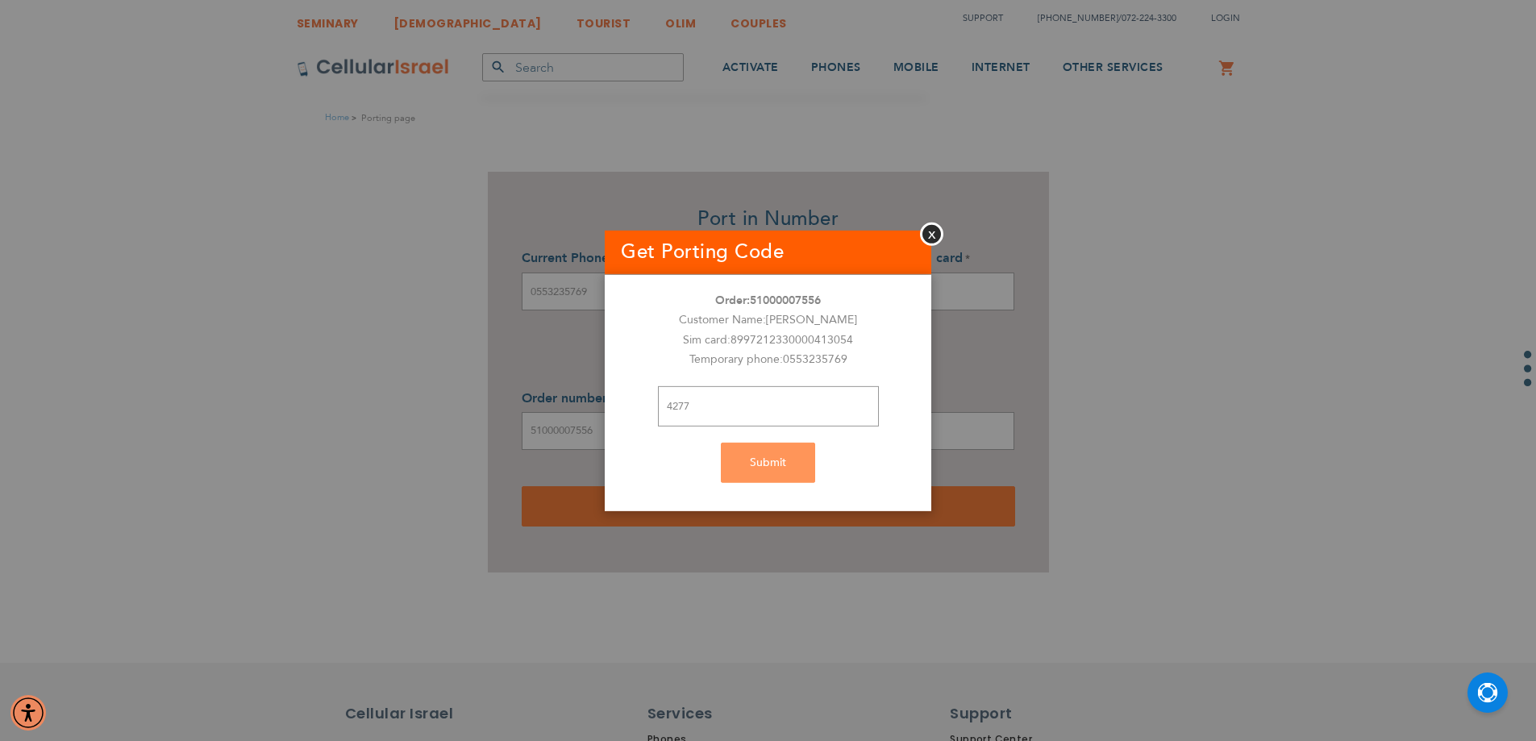
drag, startPoint x: 798, startPoint y: 466, endPoint x: 834, endPoint y: 466, distance: 35.5
click at [806, 466] on div "Submit" at bounding box center [768, 463] width 327 height 40
click at [852, 473] on div "Submit" at bounding box center [768, 463] width 327 height 40
click at [759, 464] on div "Submit" at bounding box center [768, 463] width 327 height 40
click at [763, 462] on div "Submit" at bounding box center [768, 463] width 327 height 40
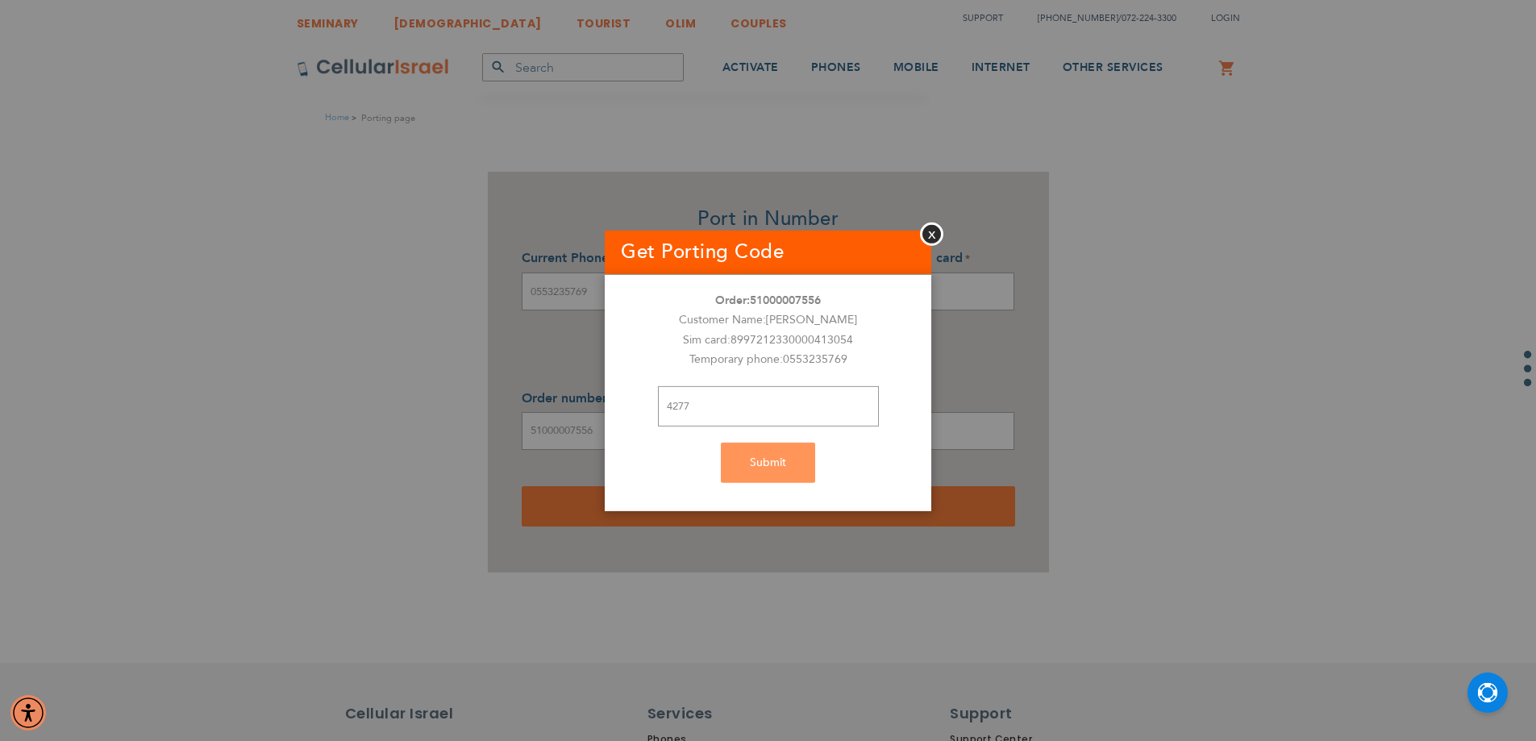
click at [764, 469] on div "Submit" at bounding box center [768, 463] width 327 height 40
click at [764, 470] on div "Submit" at bounding box center [768, 463] width 327 height 40
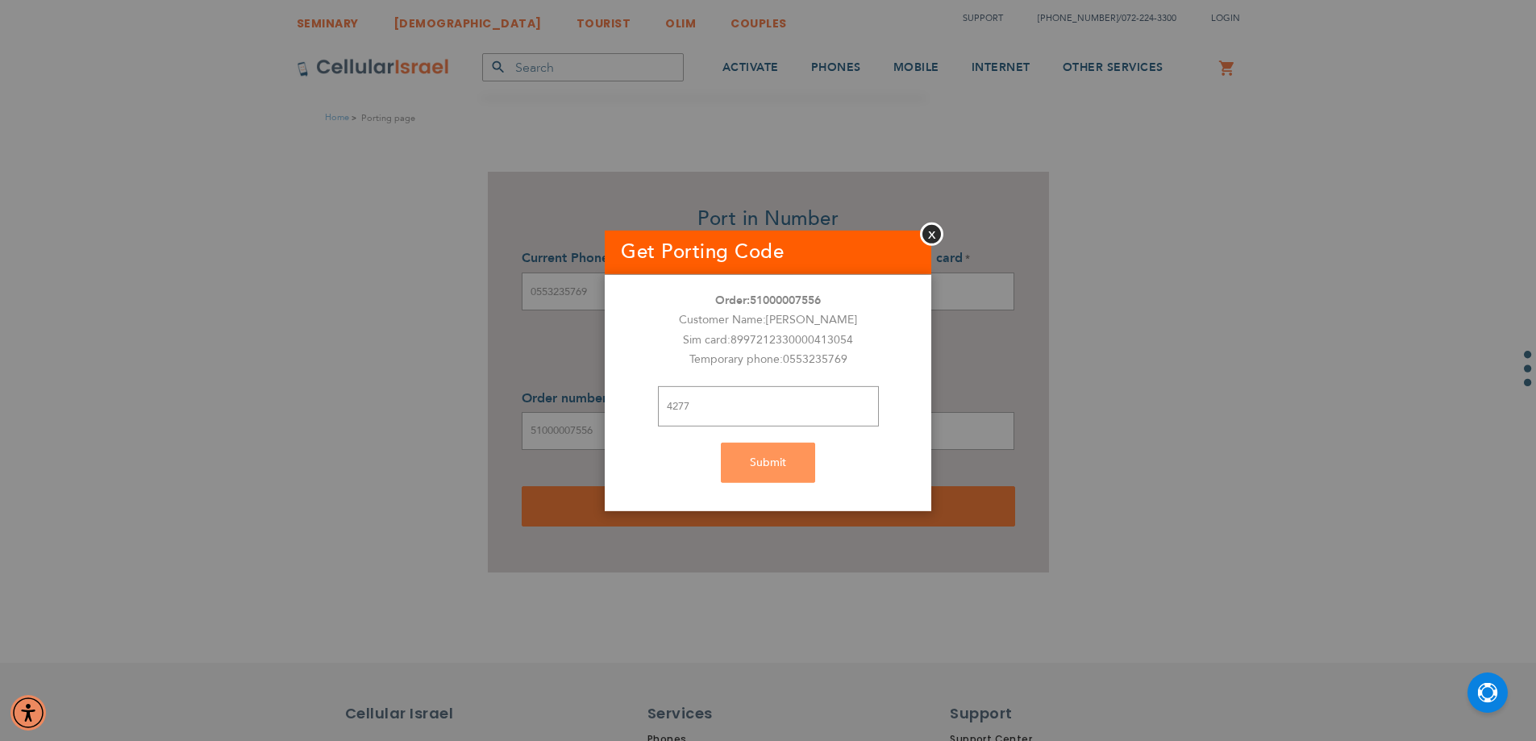
click at [759, 473] on div "Submit" at bounding box center [768, 463] width 327 height 40
click at [760, 473] on div "Submit" at bounding box center [768, 463] width 327 height 40
click at [770, 468] on div "Submit" at bounding box center [768, 463] width 327 height 40
click at [770, 467] on div "Submit" at bounding box center [768, 463] width 327 height 40
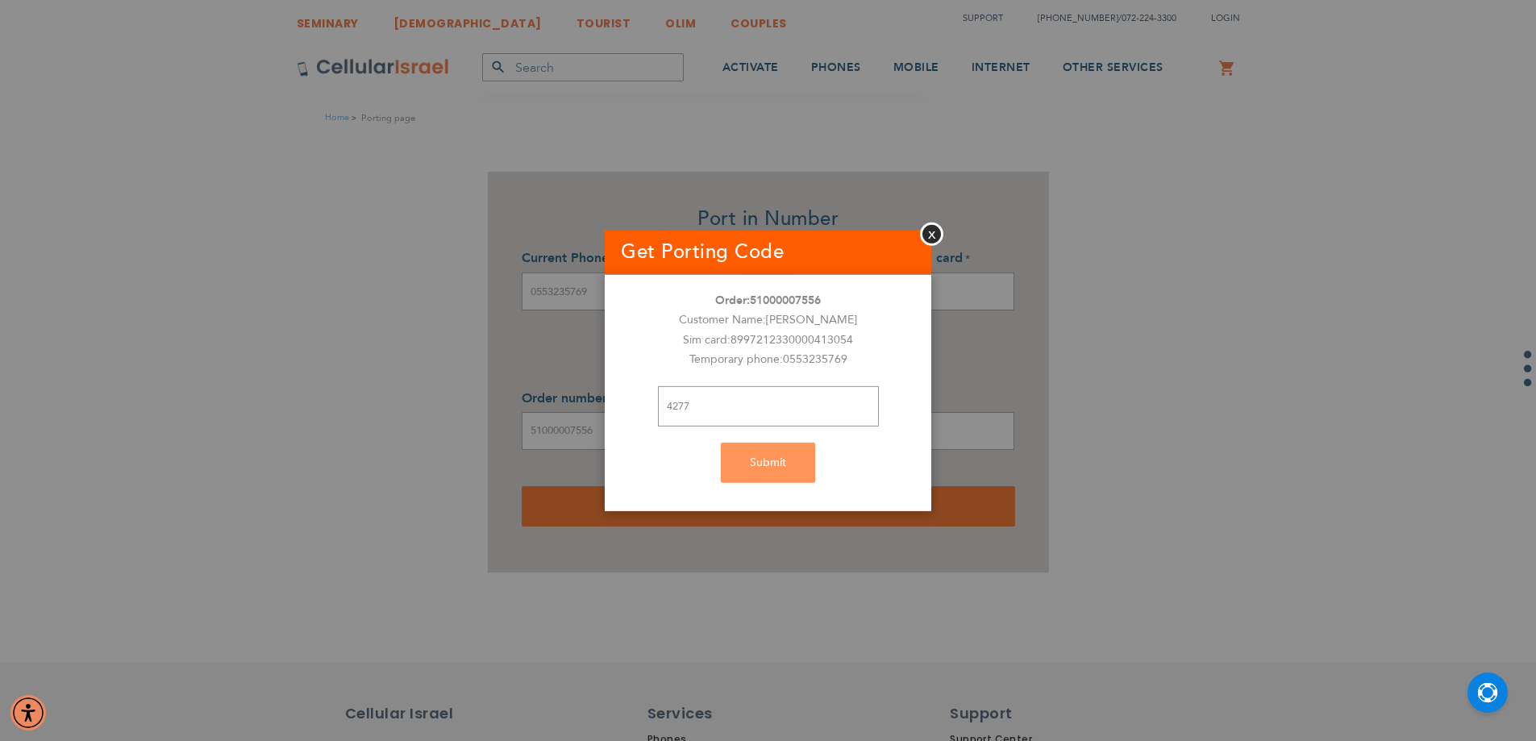
click at [771, 467] on div "Submit" at bounding box center [768, 463] width 327 height 40
click at [938, 237] on button "Close" at bounding box center [931, 233] width 23 height 23
